Goal: Task Accomplishment & Management: Use online tool/utility

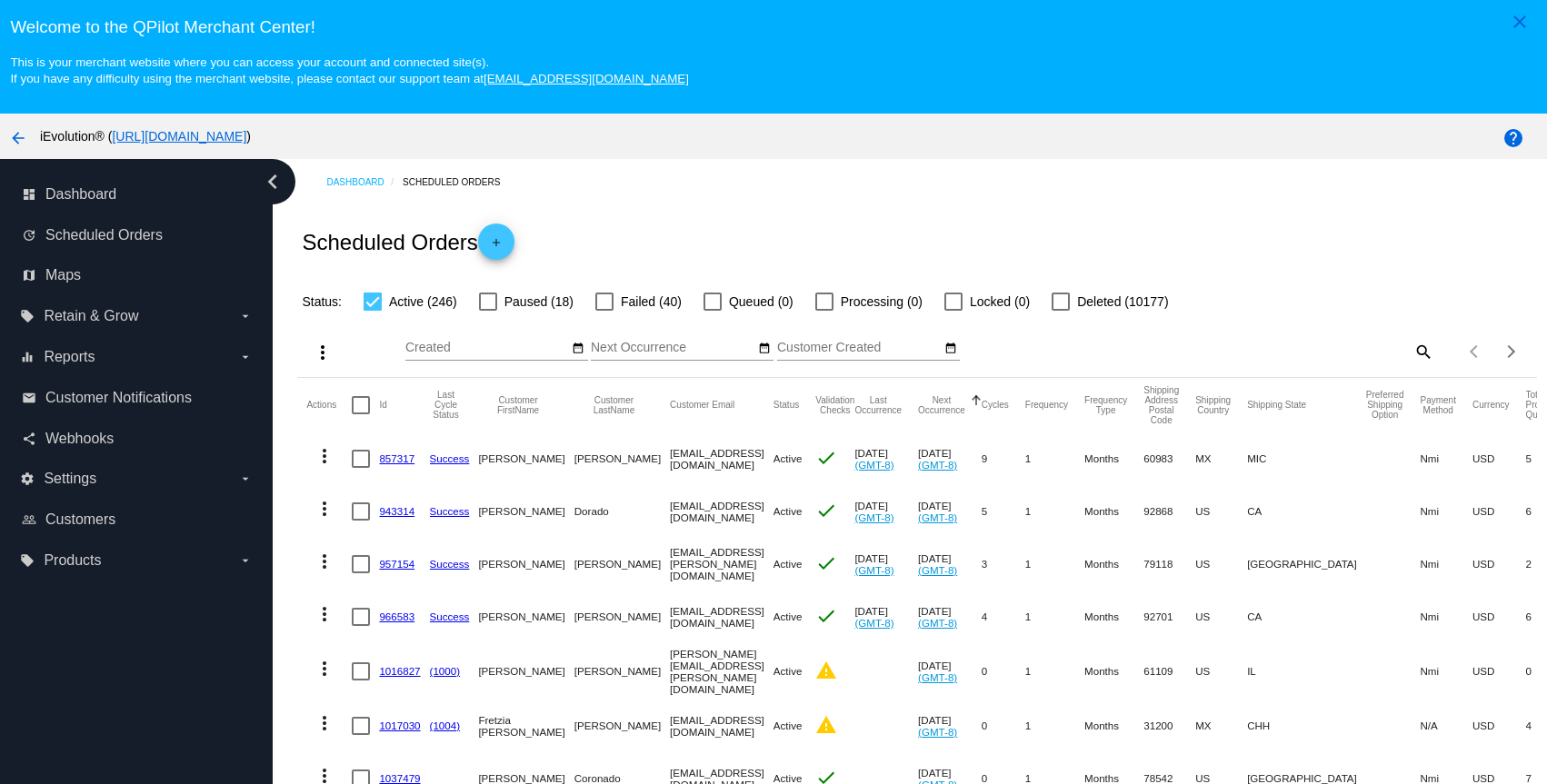
click at [1411, 344] on mat-icon "search" at bounding box center [1422, 350] width 22 height 28
click at [1336, 355] on input "Search" at bounding box center [1278, 348] width 309 height 14
paste input "[EMAIL_ADDRESS][DOMAIN_NAME]"
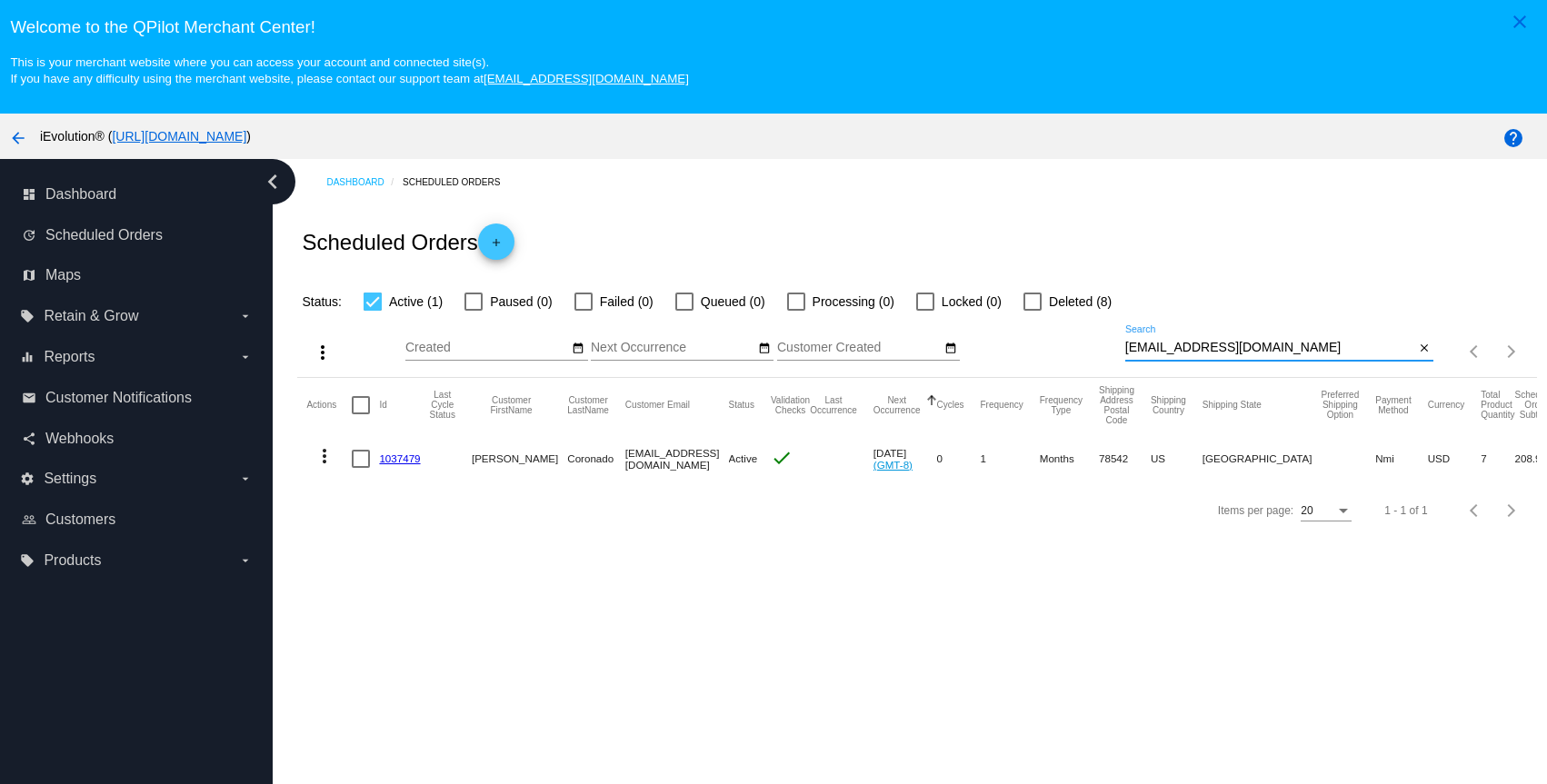
type input "[EMAIL_ADDRESS][DOMAIN_NAME]"
click at [316, 456] on mat-icon "more_vert" at bounding box center [324, 456] width 22 height 22
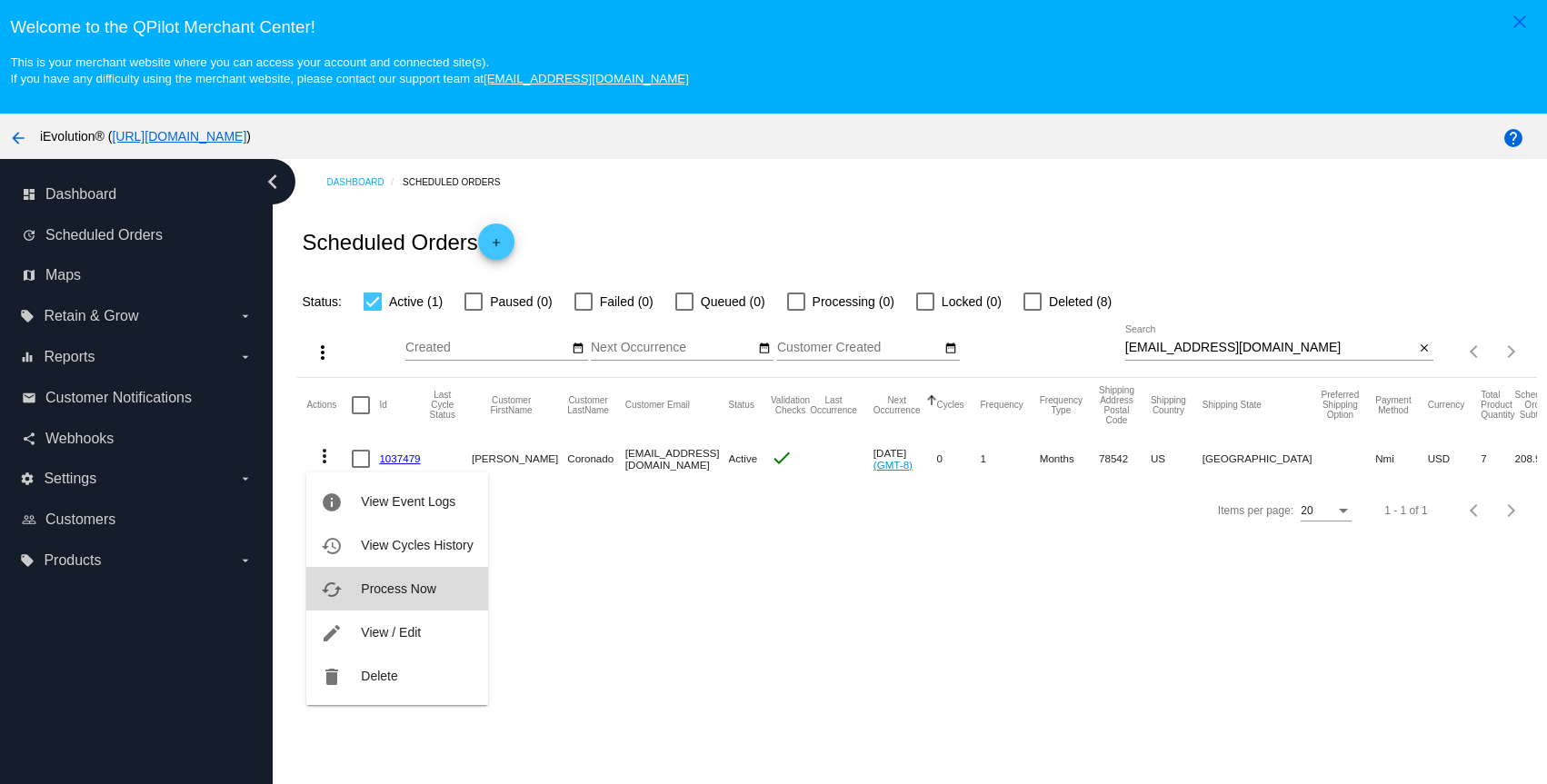
click at [417, 584] on span "Process Now" at bounding box center [398, 588] width 75 height 14
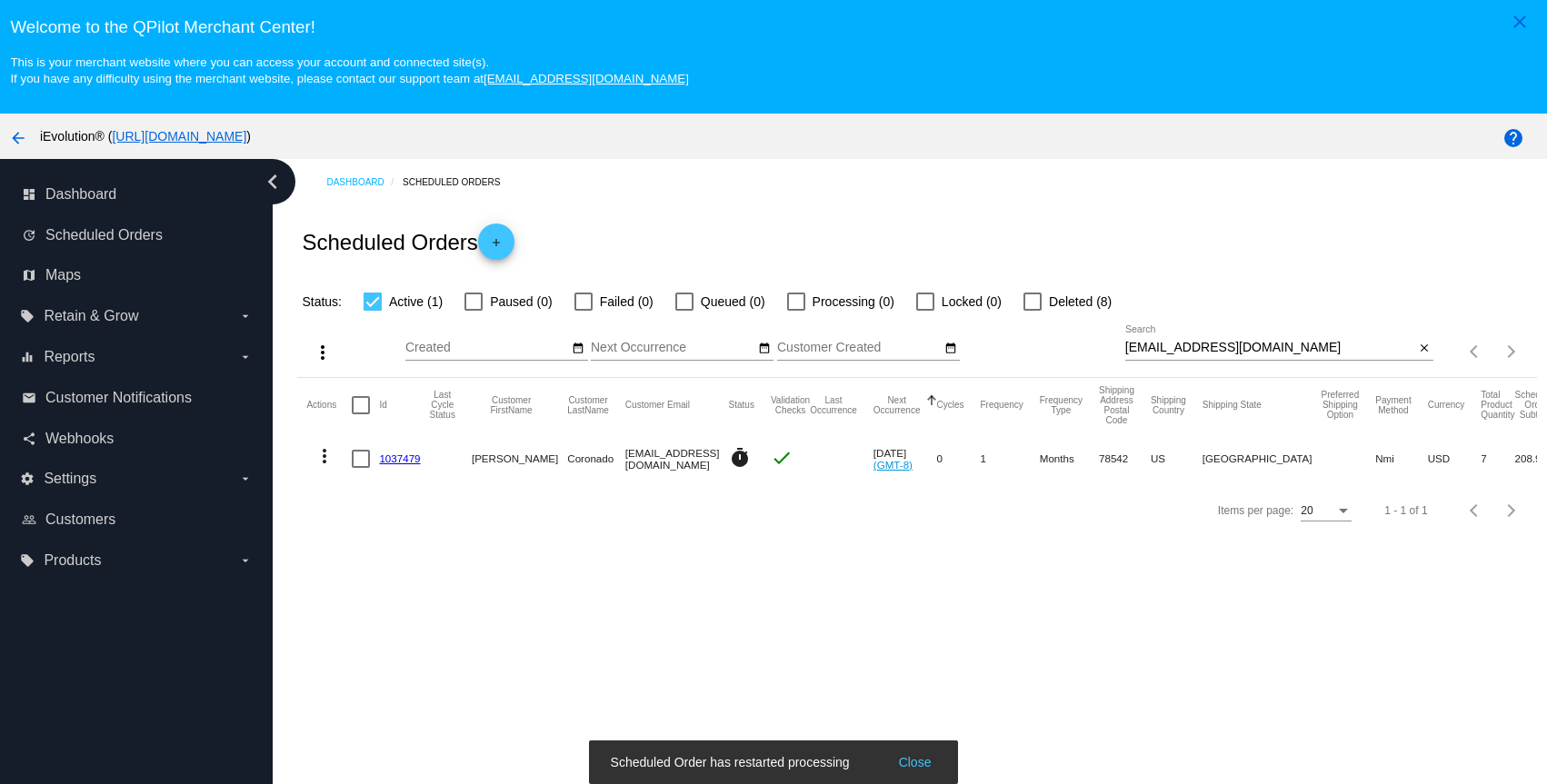
click at [392, 460] on link "1037479" at bounding box center [399, 458] width 41 height 11
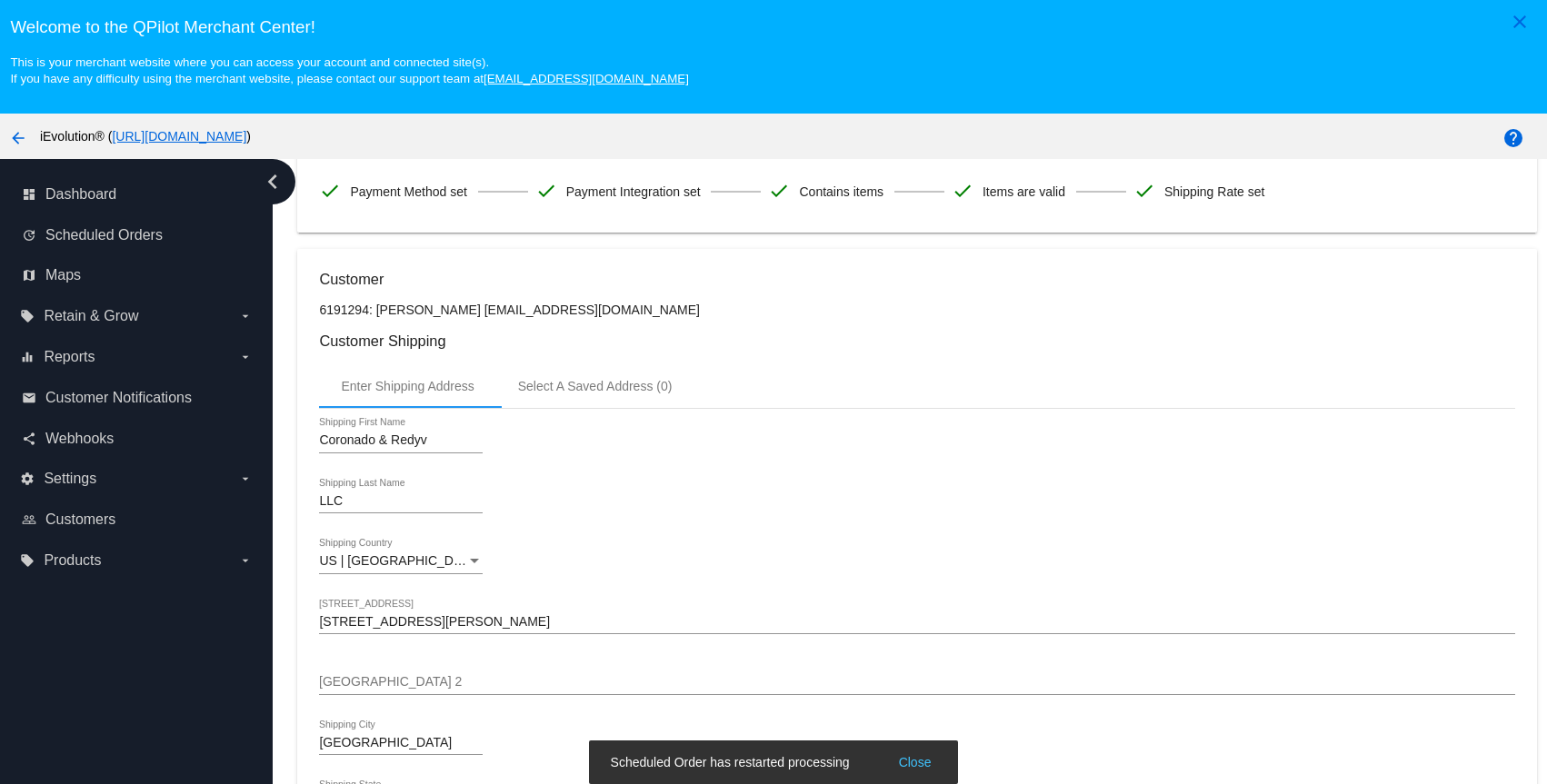
scroll to position [341, 0]
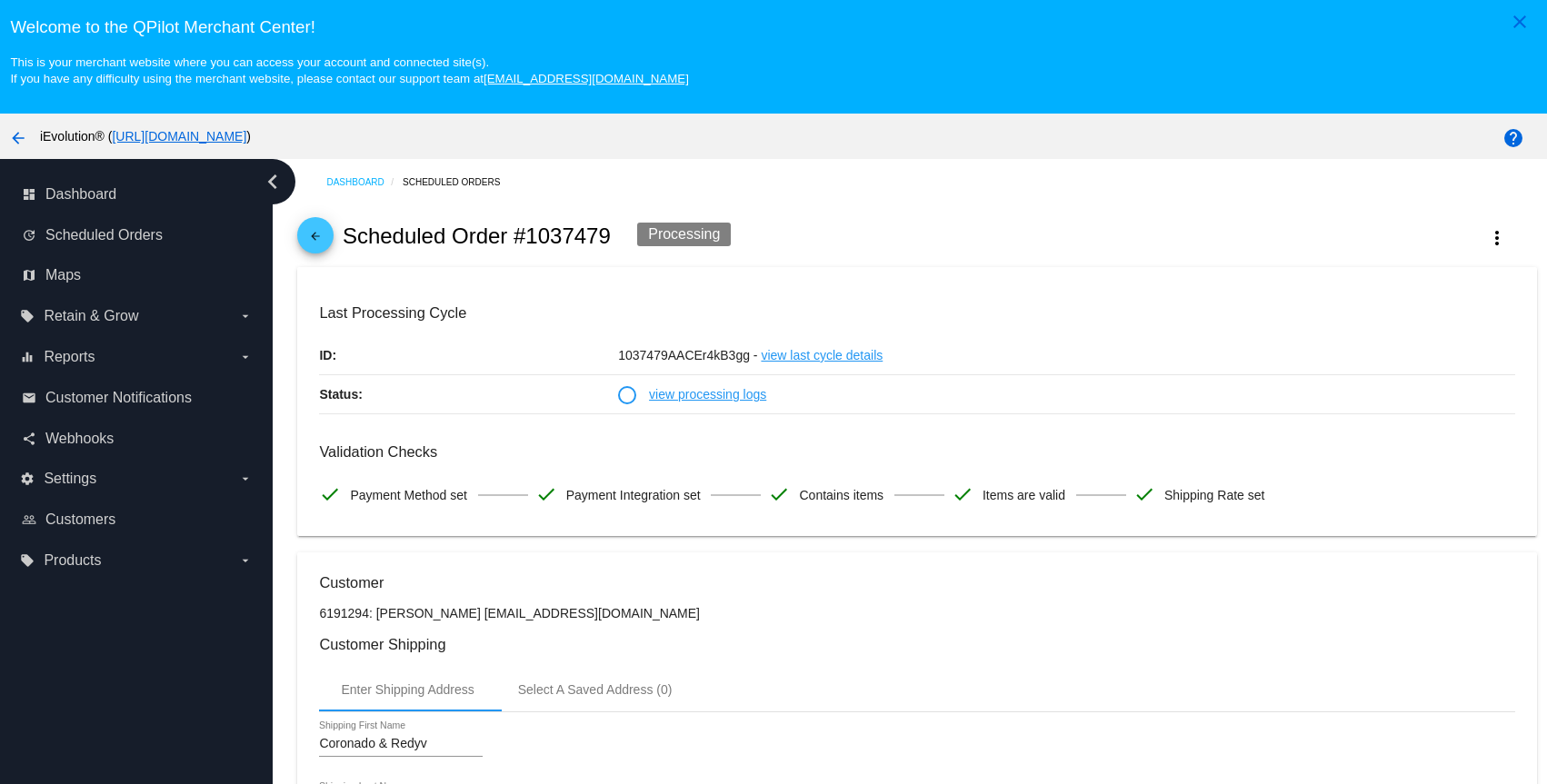
click at [319, 239] on mat-icon "arrow_back" at bounding box center [315, 241] width 22 height 22
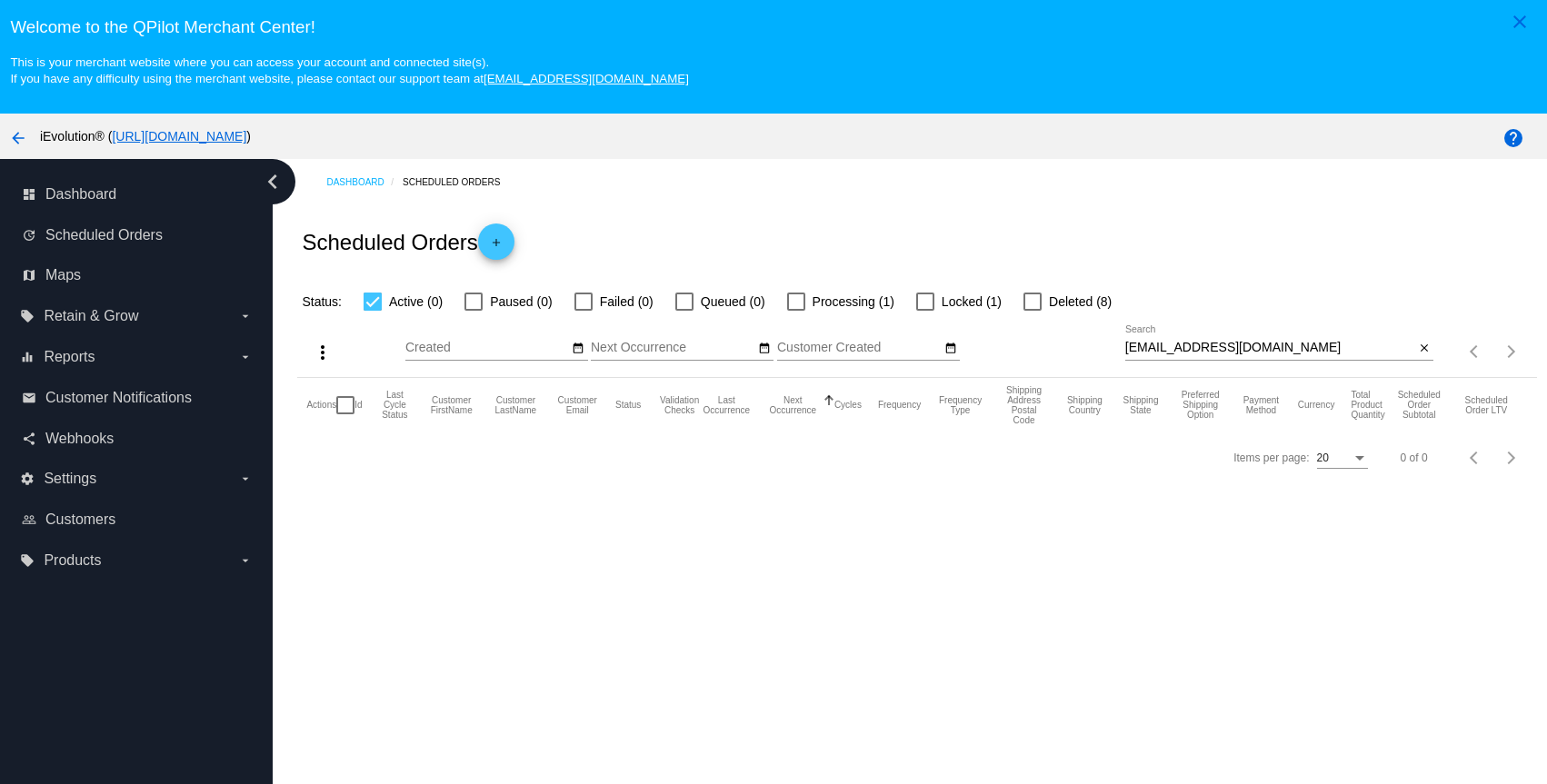
click at [776, 303] on mat-checkbox "Processing (1)" at bounding box center [829, 301] width 129 height 22
click at [787, 304] on div at bounding box center [796, 301] width 18 height 18
click at [795, 310] on input "Processing (1)" at bounding box center [795, 310] width 1 height 1
checkbox input "true"
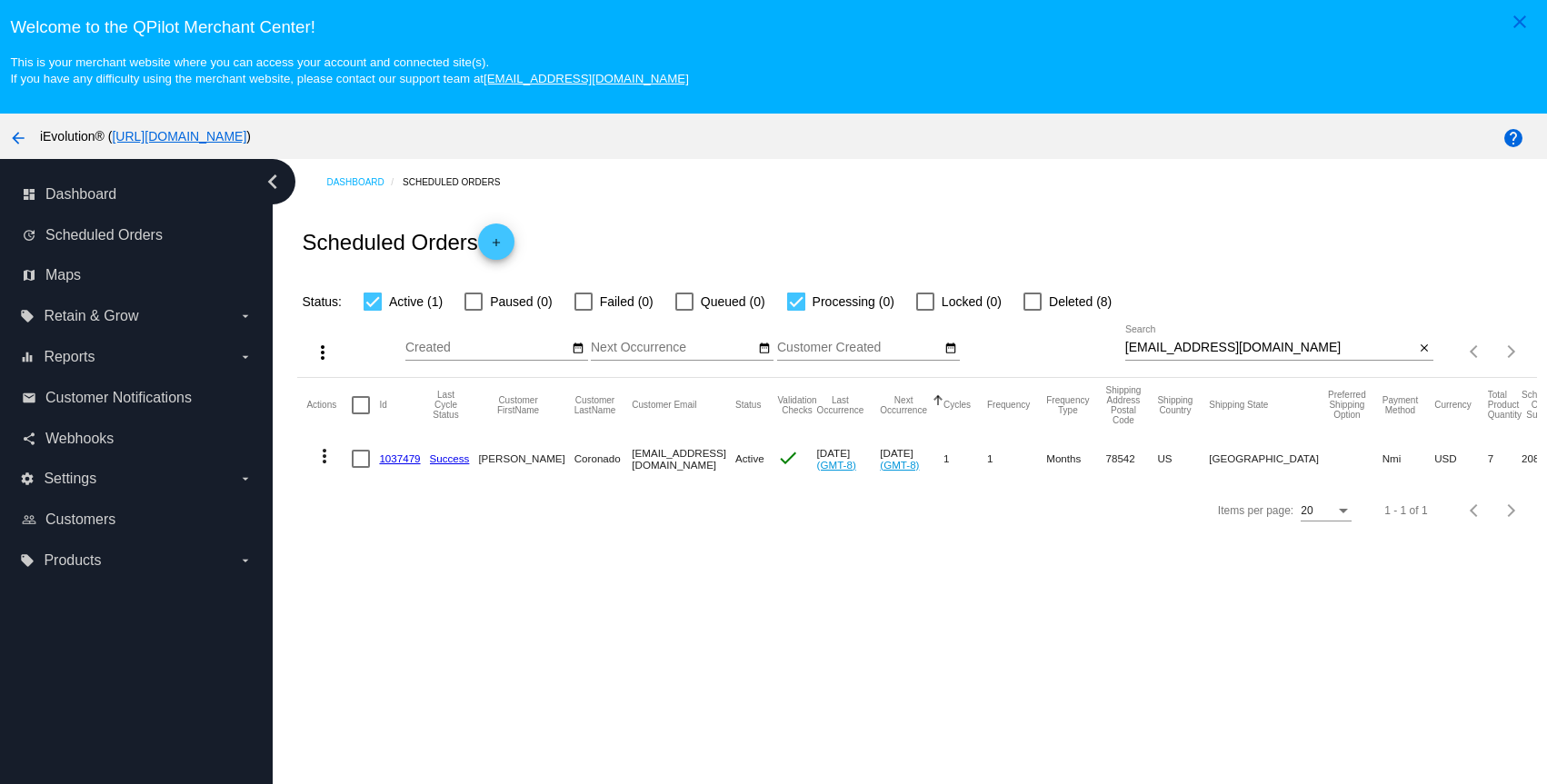
click at [416, 462] on link "1037479" at bounding box center [399, 458] width 41 height 11
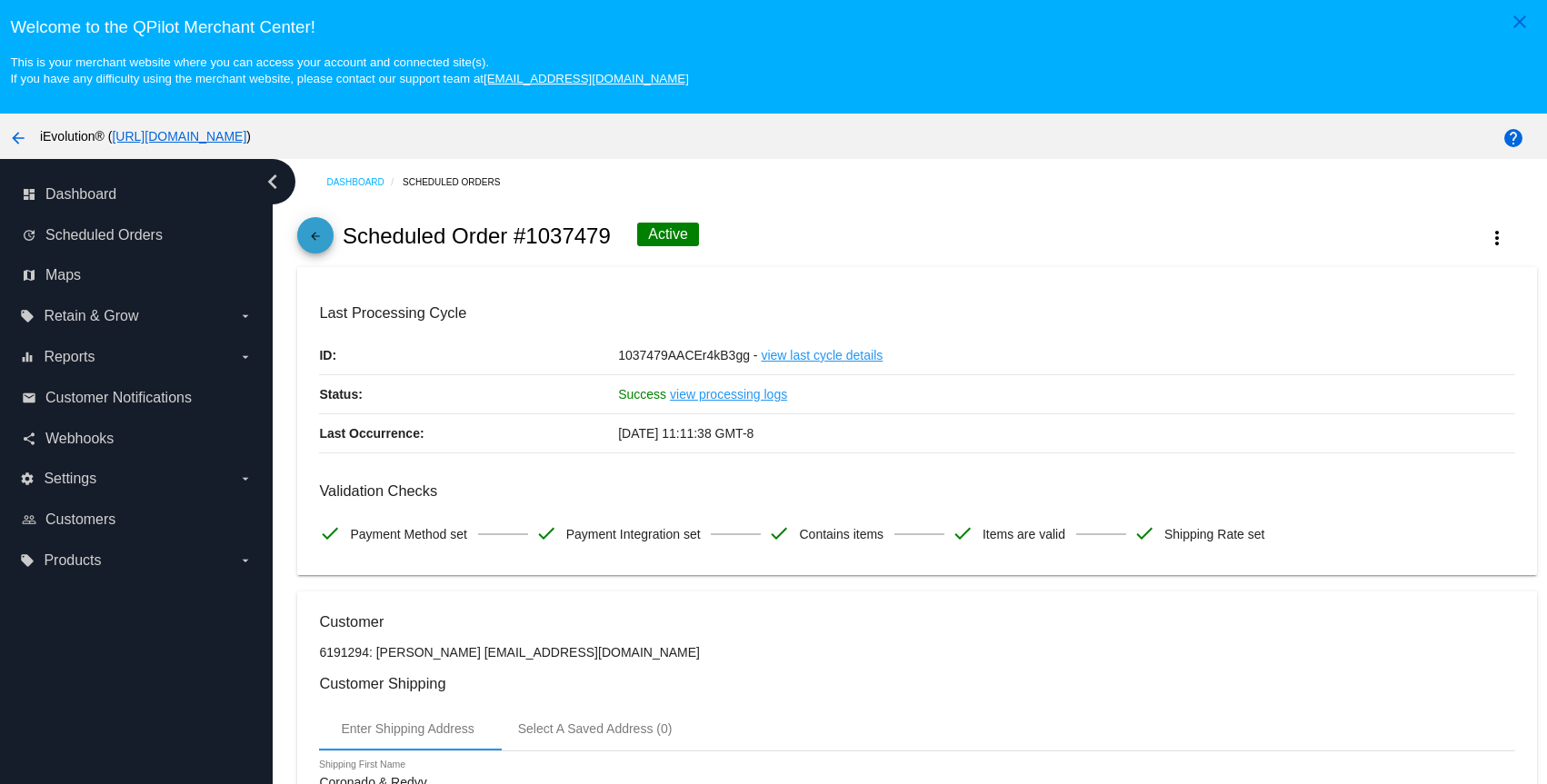
click at [332, 242] on link "arrow_back" at bounding box center [315, 235] width 36 height 36
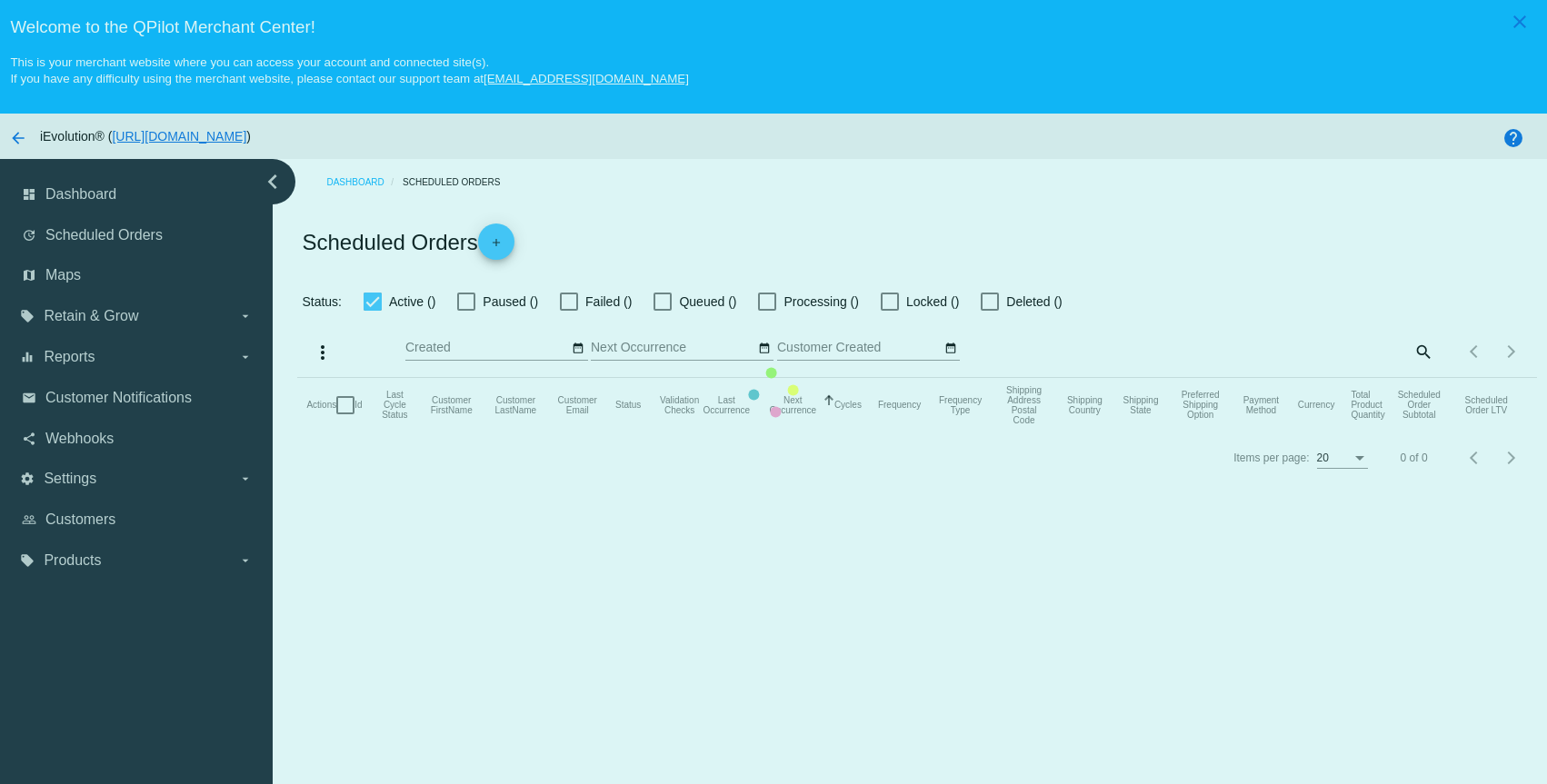
checkbox input "true"
